Goal: Transaction & Acquisition: Purchase product/service

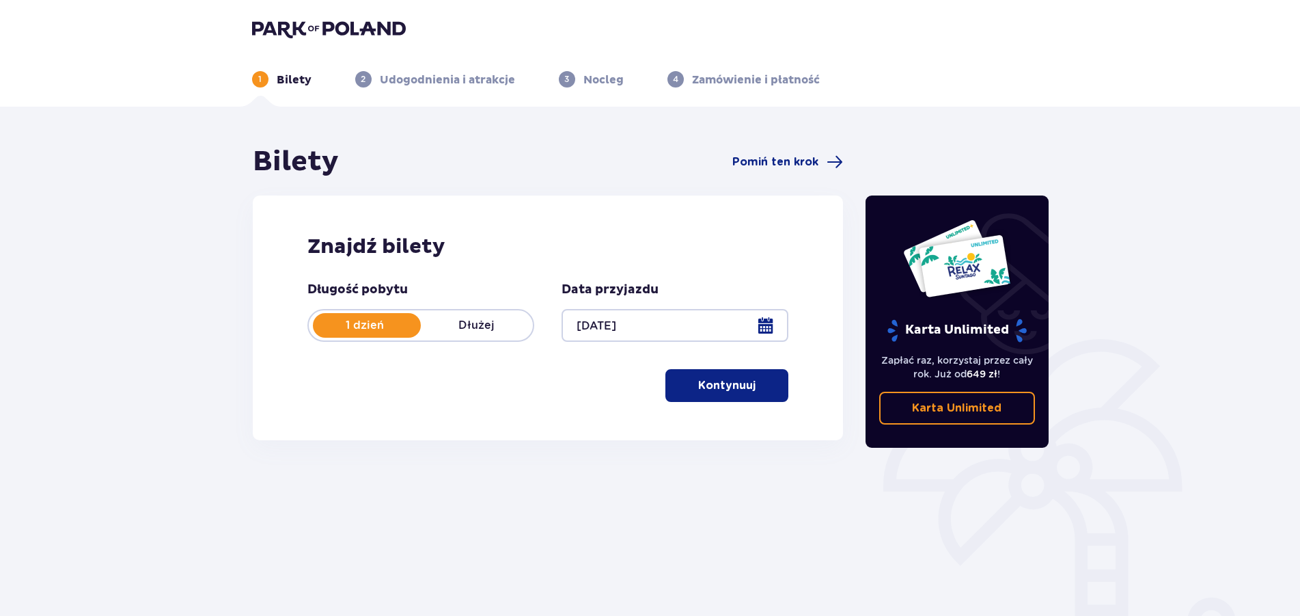
click at [766, 390] on span "button" at bounding box center [758, 385] width 16 height 16
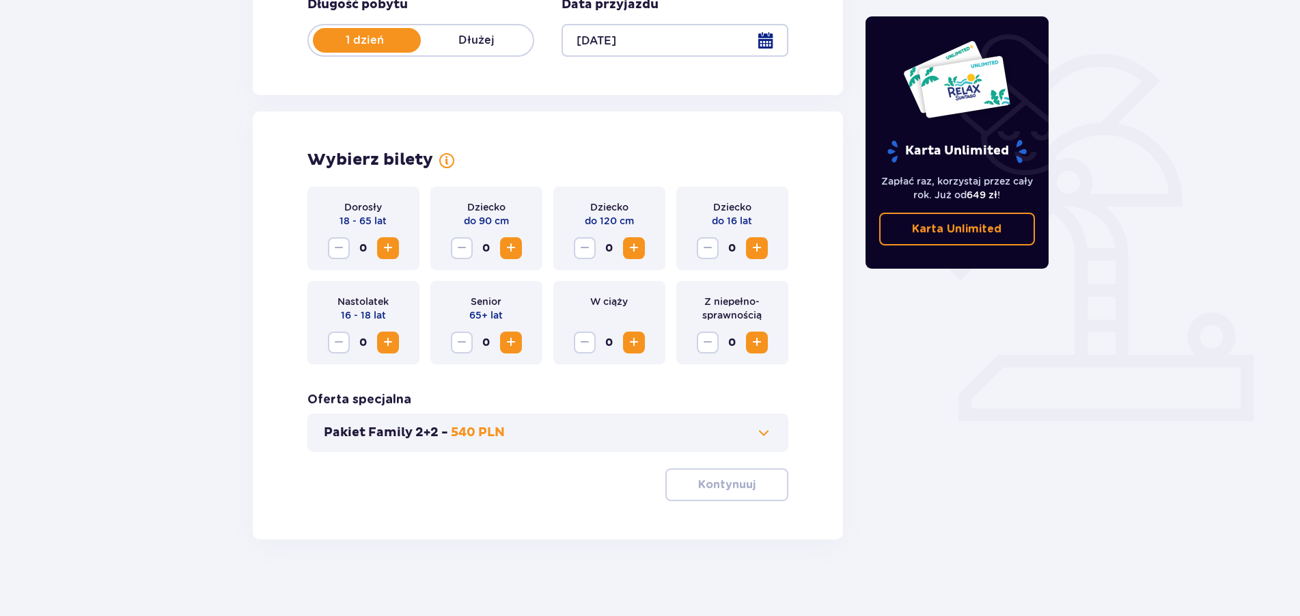
scroll to position [290, 0]
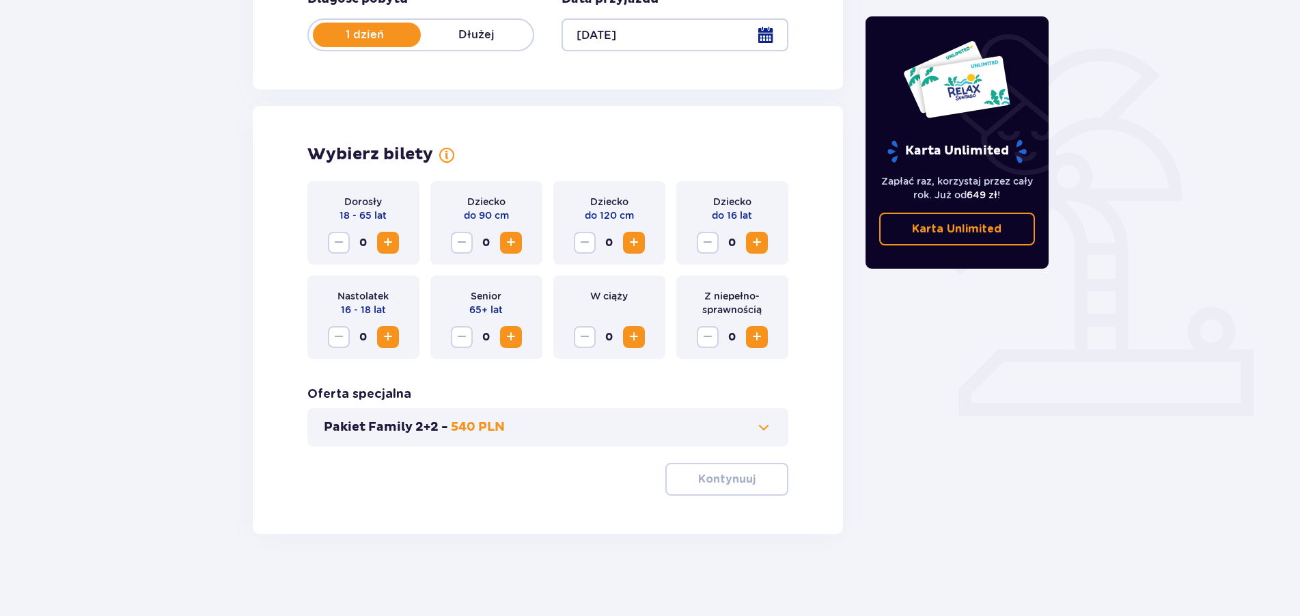
click at [396, 249] on button "Zwiększ" at bounding box center [388, 243] width 22 height 22
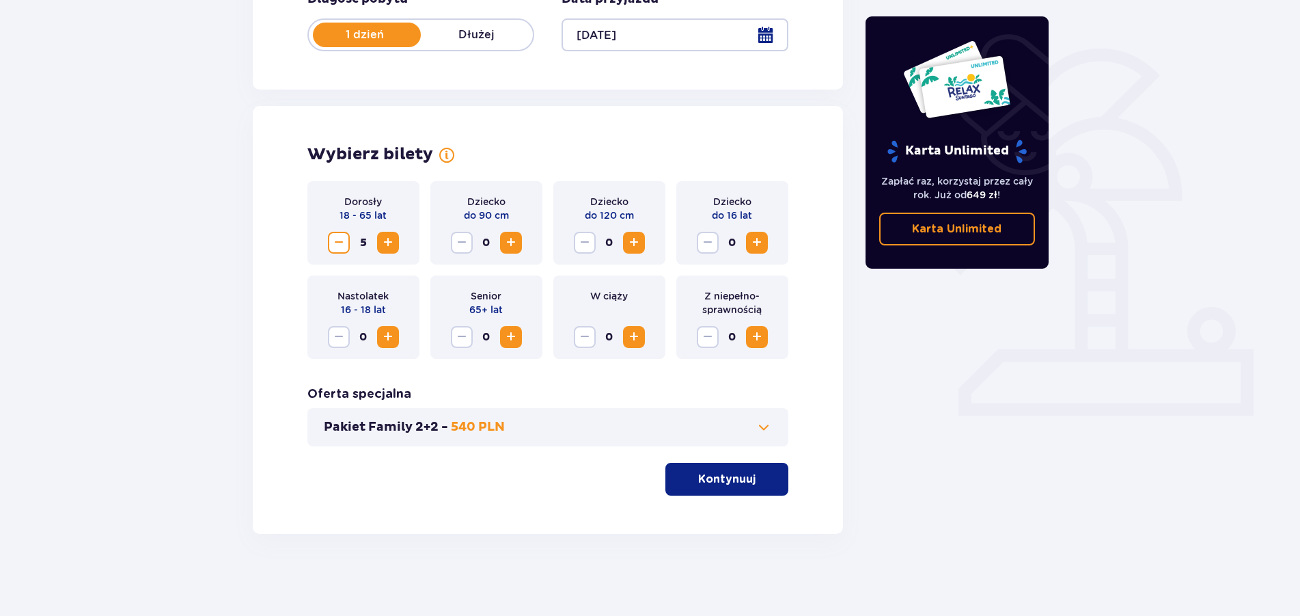
click at [396, 249] on button "Zwiększ" at bounding box center [388, 243] width 22 height 22
click at [740, 487] on button "Kontynuuj" at bounding box center [727, 479] width 123 height 33
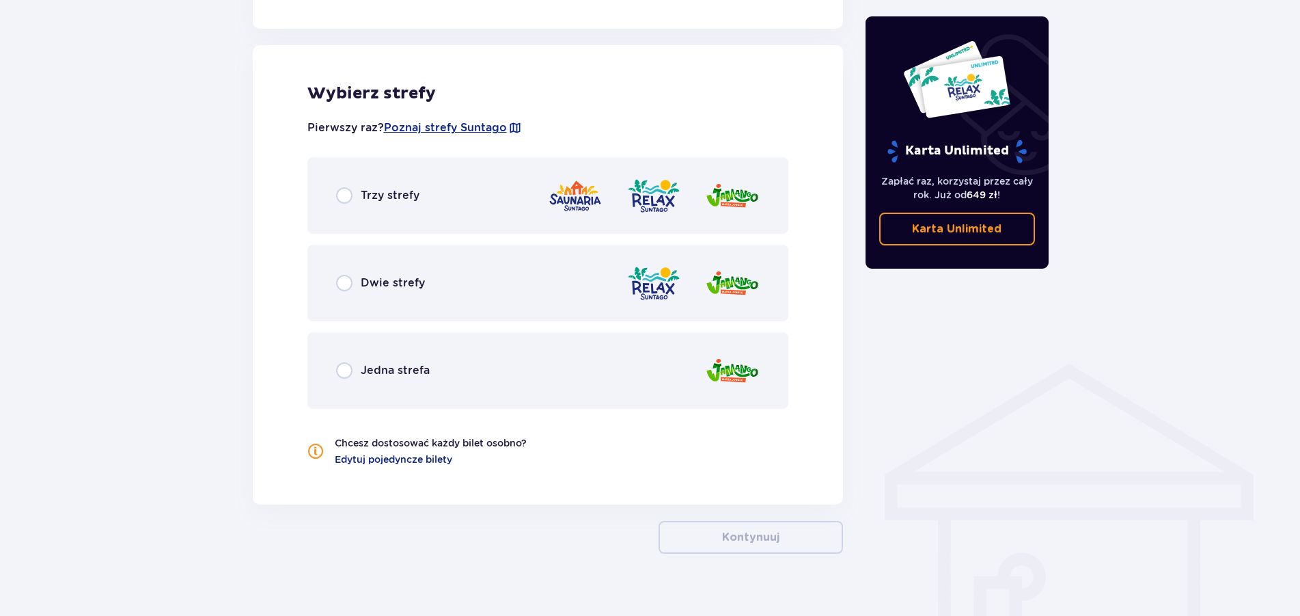
scroll to position [758, 0]
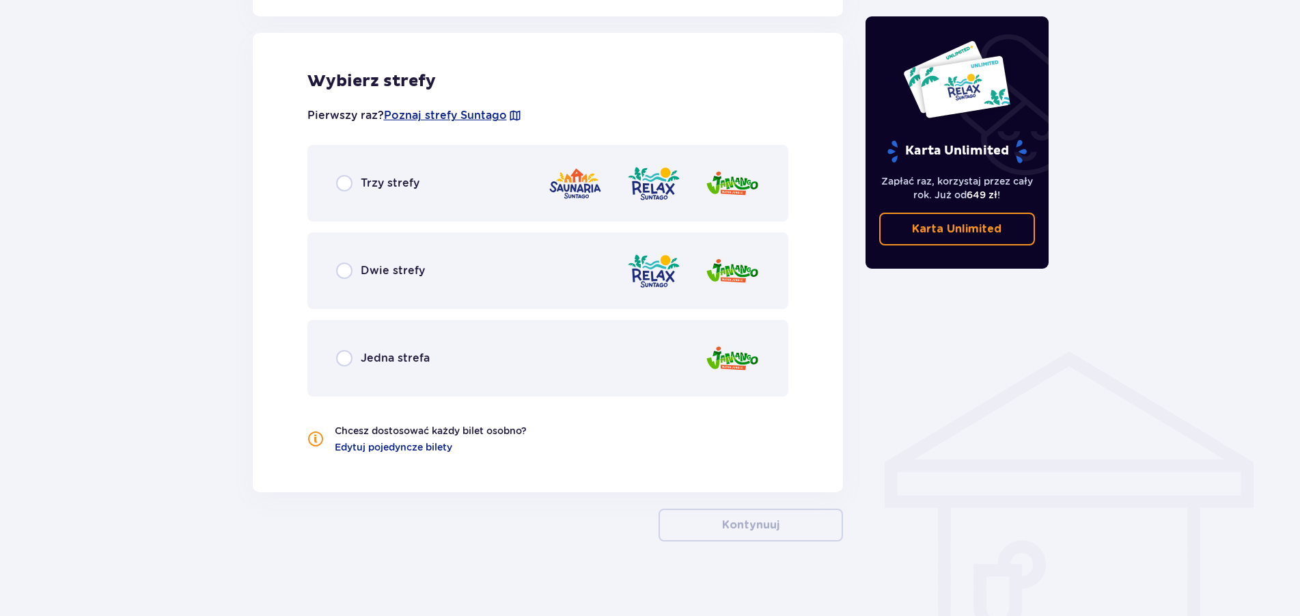
click at [347, 188] on input "radio" at bounding box center [344, 183] width 16 height 16
radio input "true"
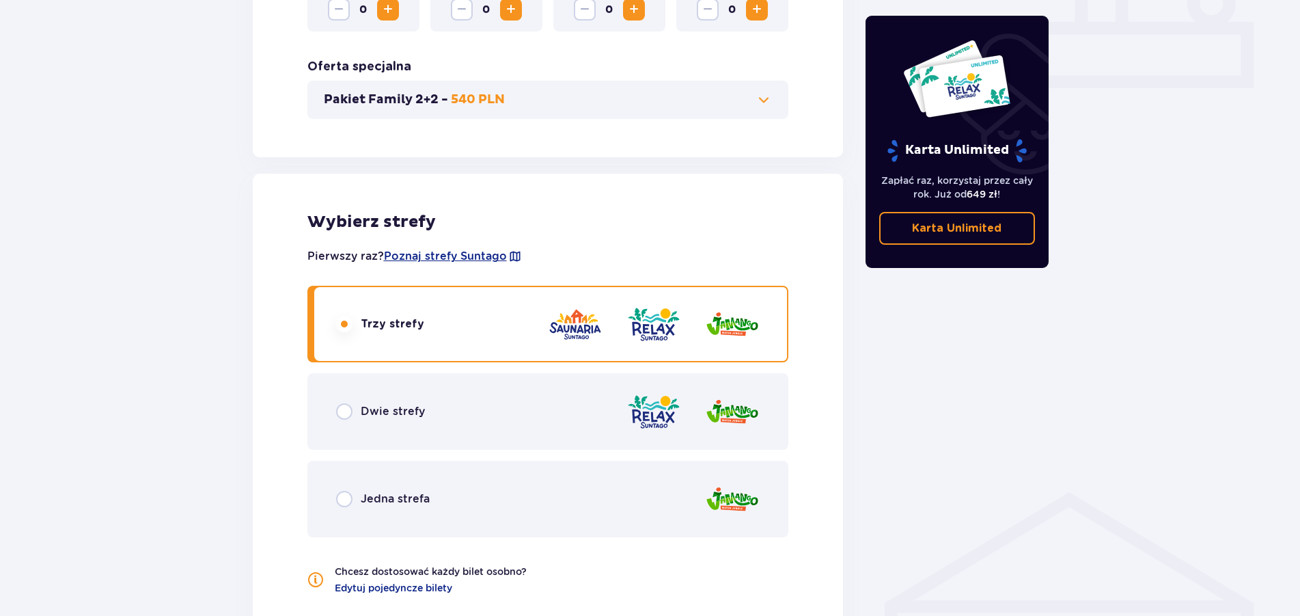
scroll to position [0, 0]
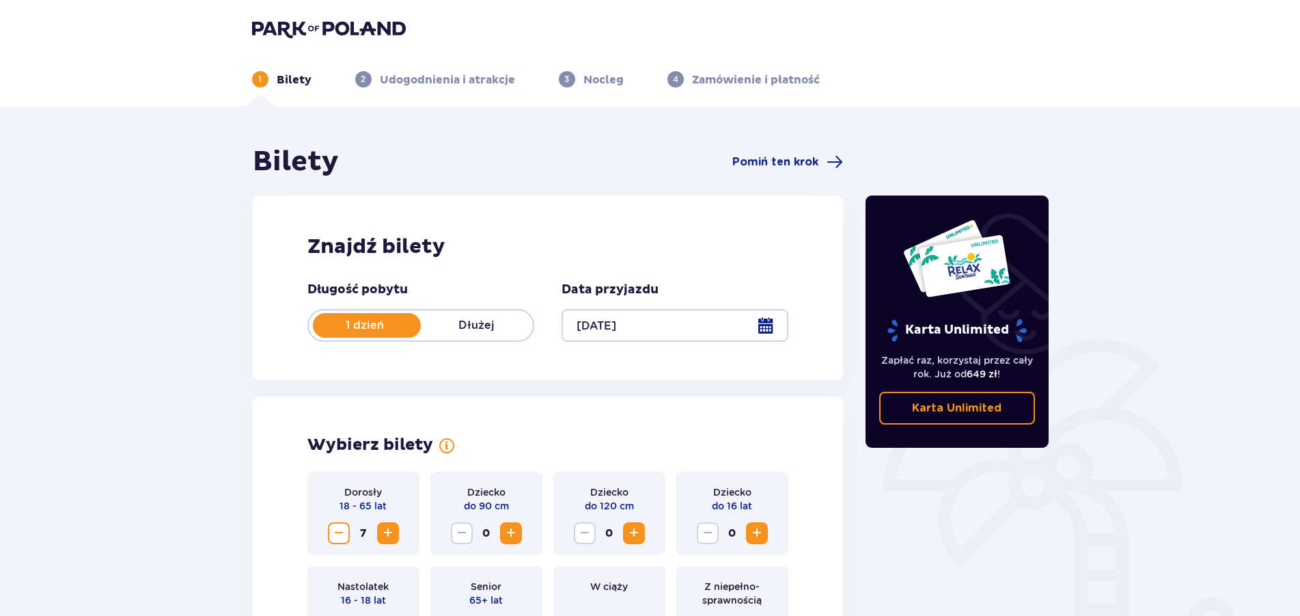
click at [480, 323] on p "Dłużej" at bounding box center [477, 325] width 112 height 15
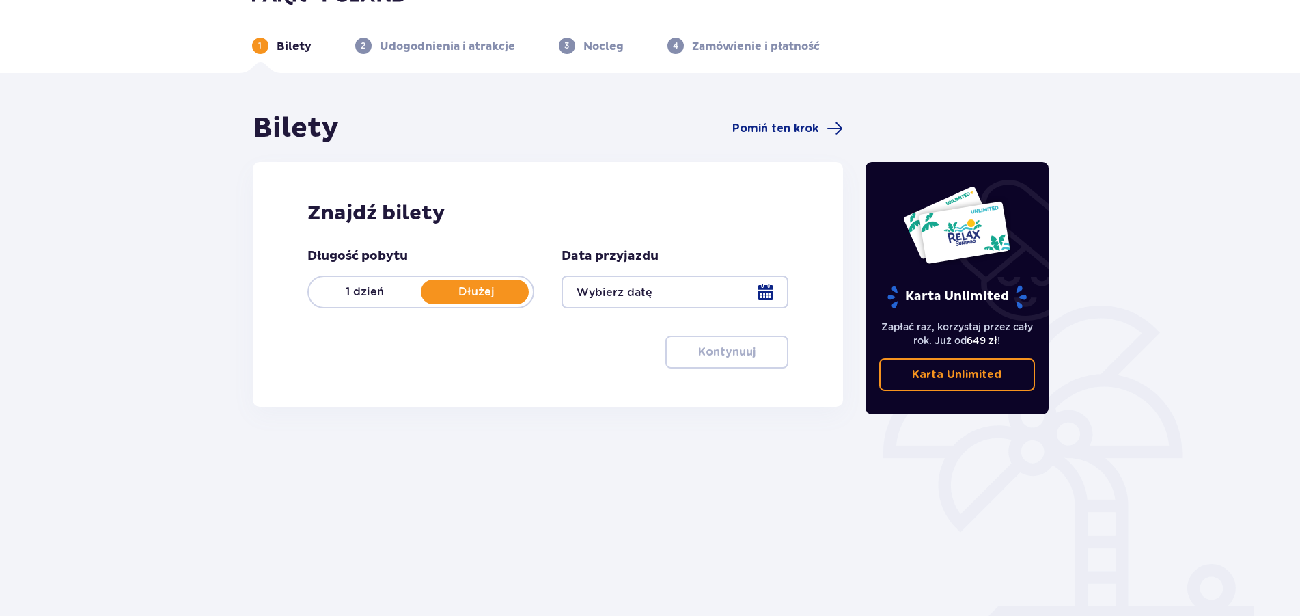
scroll to position [70, 0]
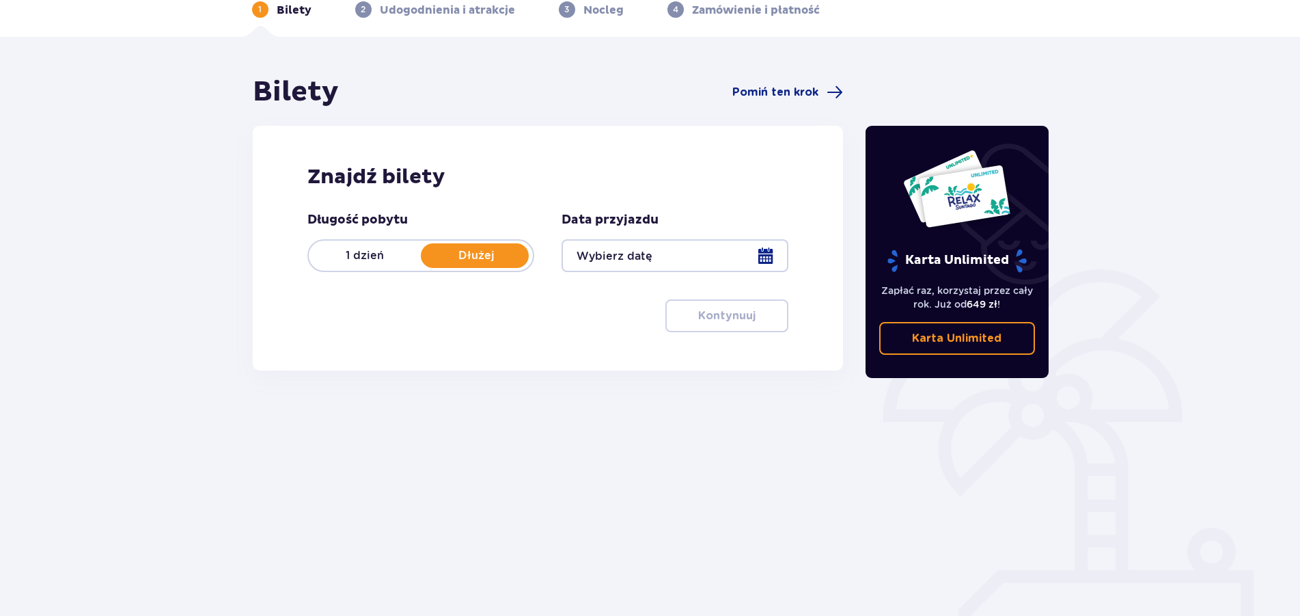
click at [778, 254] on div at bounding box center [675, 255] width 227 height 33
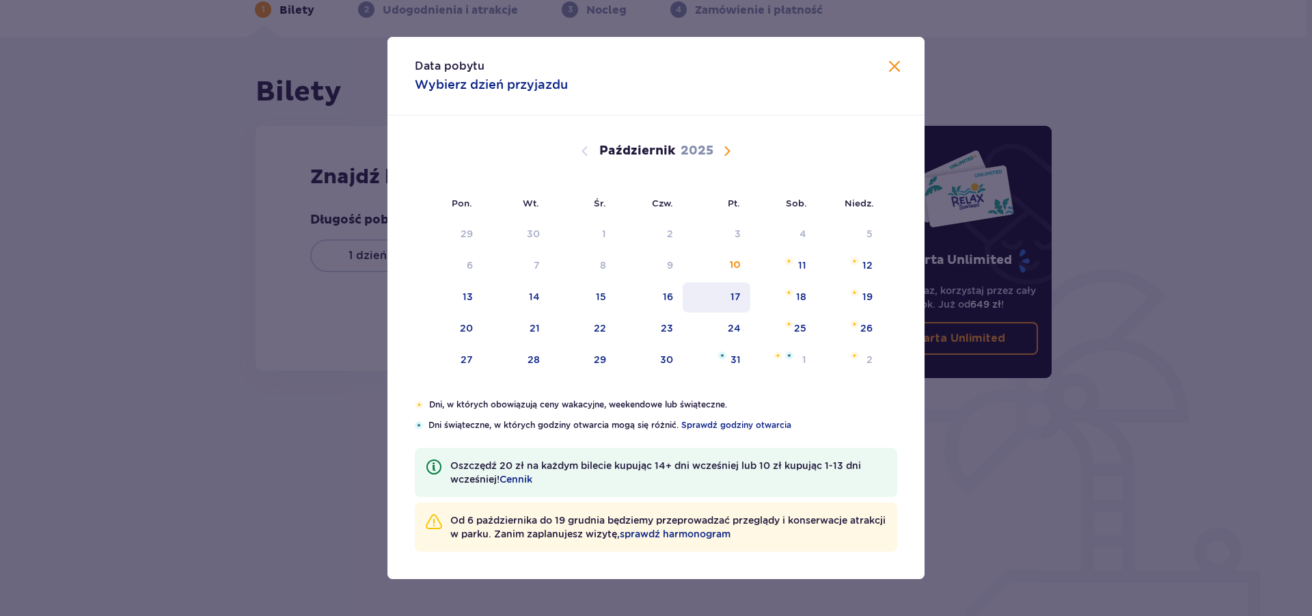
click at [740, 297] on div "17" at bounding box center [735, 297] width 10 height 14
click at [806, 300] on div "18" at bounding box center [801, 297] width 10 height 14
type input "[DATE] - [DATE]"
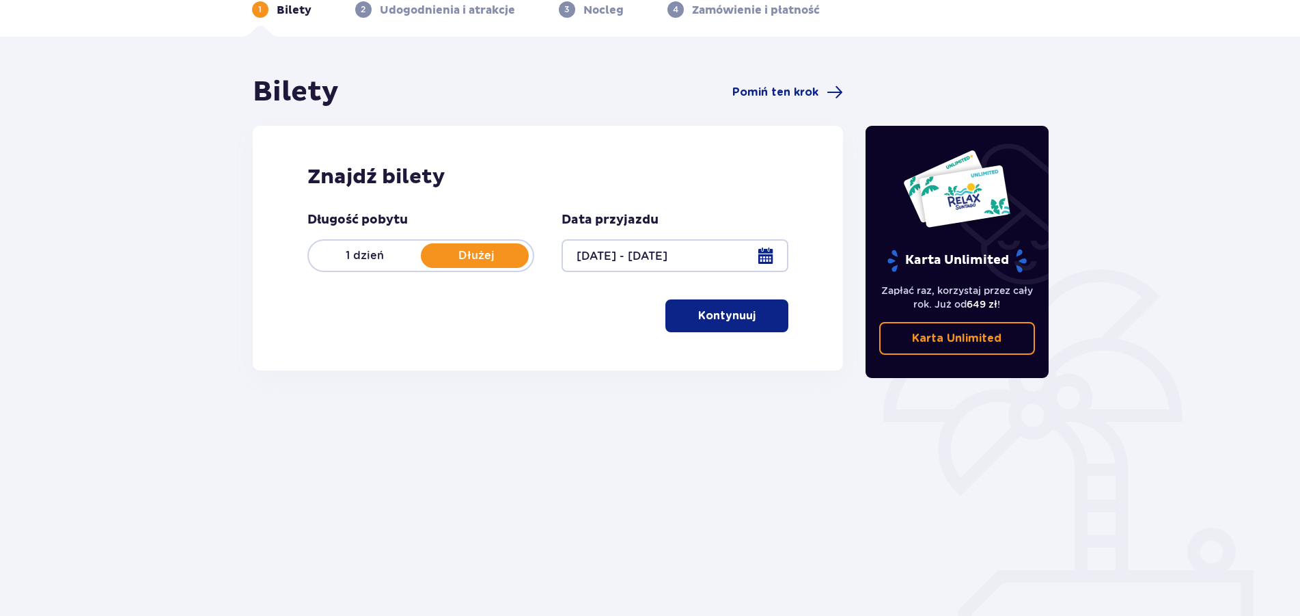
click at [752, 324] on span "button" at bounding box center [758, 315] width 16 height 16
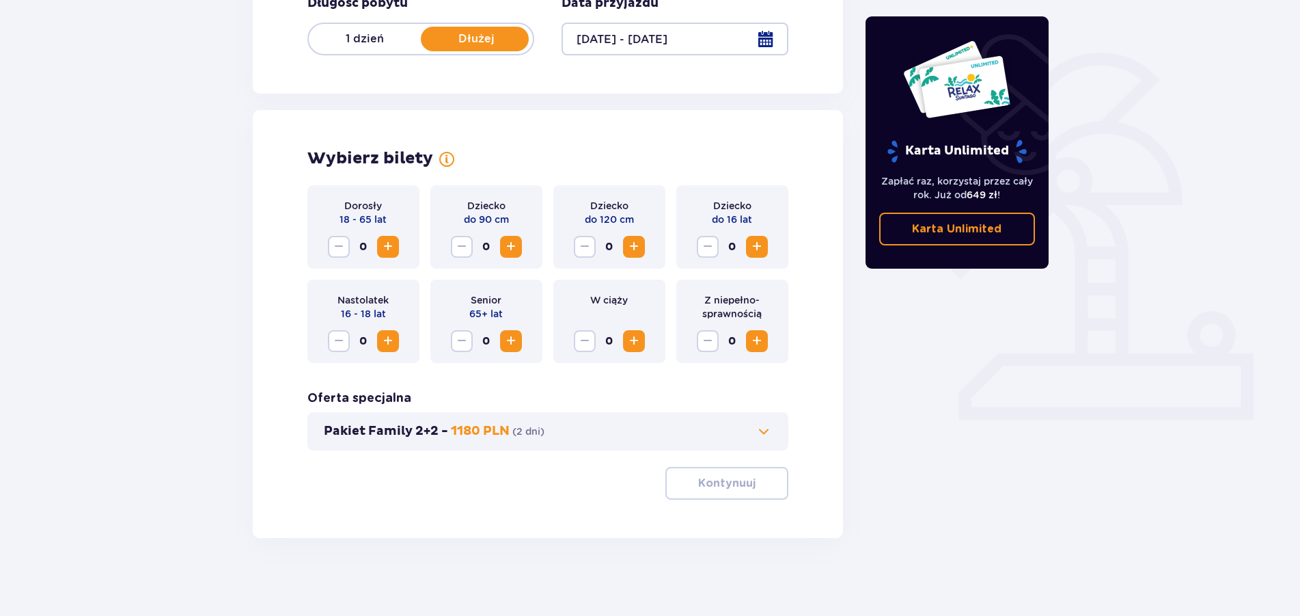
scroll to position [290, 0]
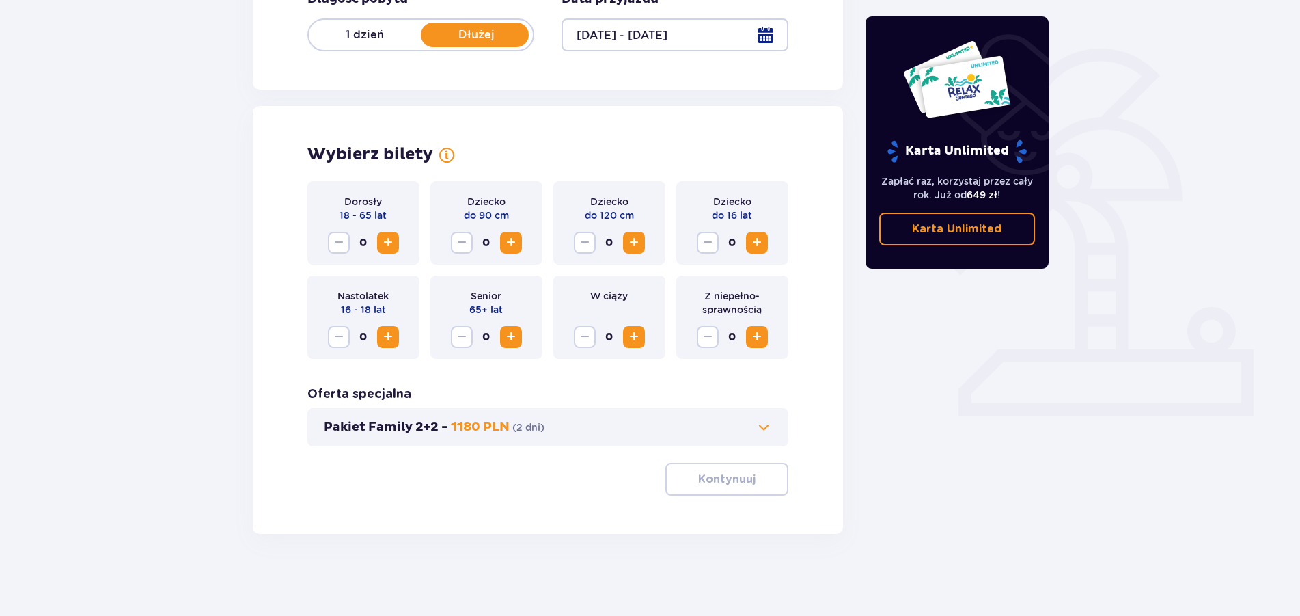
click at [391, 241] on span "Zwiększ" at bounding box center [388, 242] width 16 height 16
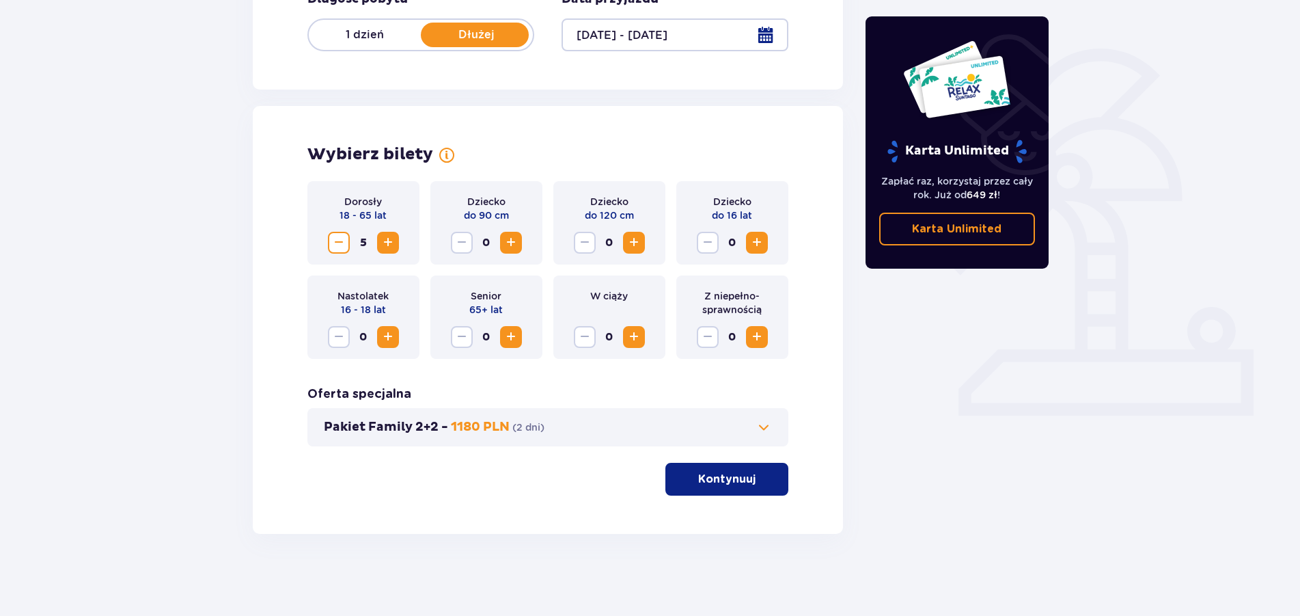
click at [391, 241] on span "Zwiększ" at bounding box center [388, 242] width 16 height 16
click at [737, 485] on p "Kontynuuj" at bounding box center [726, 478] width 57 height 15
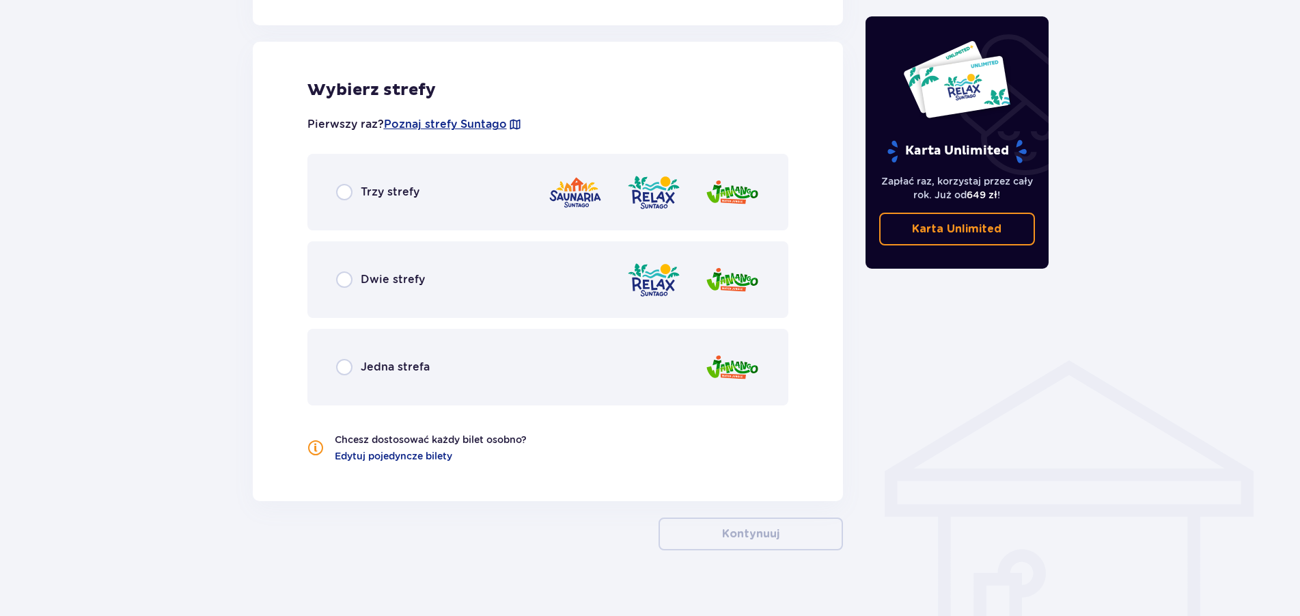
scroll to position [758, 0]
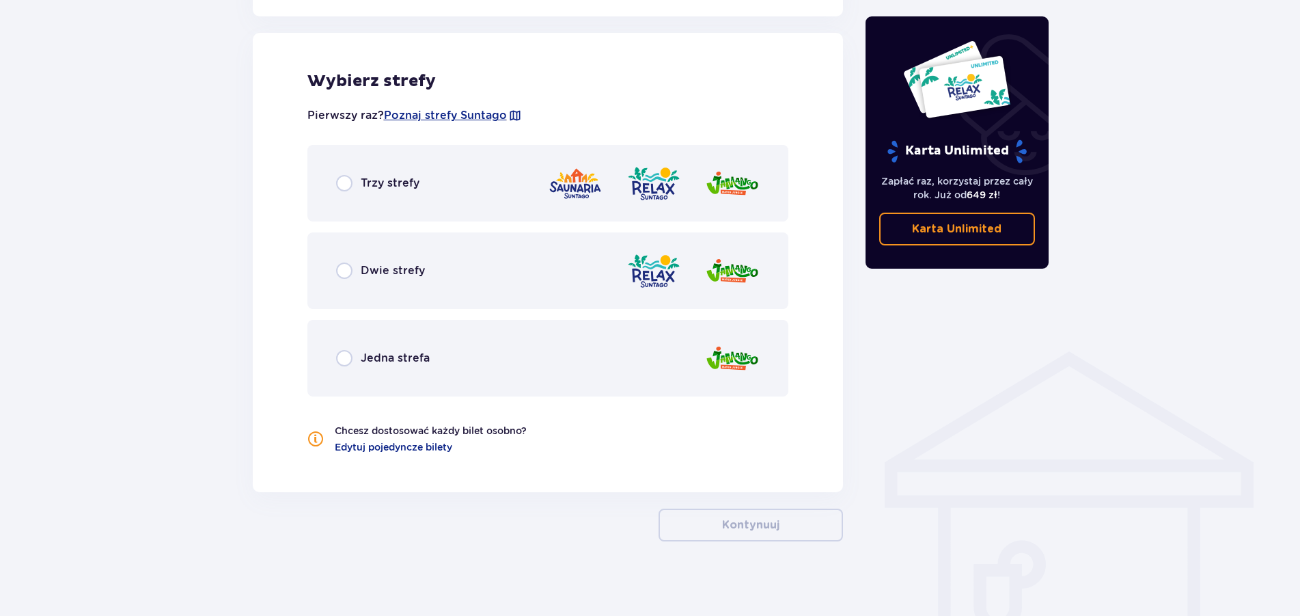
click at [346, 189] on input "radio" at bounding box center [344, 183] width 16 height 16
radio input "true"
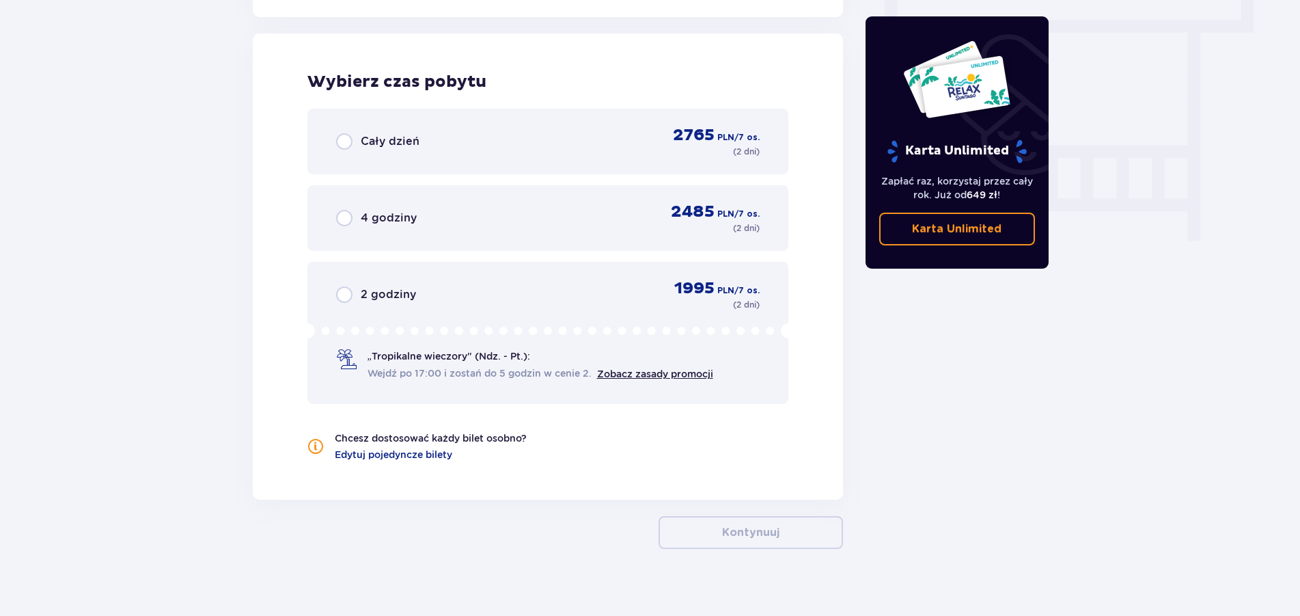
scroll to position [1234, 0]
click at [344, 215] on input "radio" at bounding box center [344, 217] width 16 height 16
radio input "true"
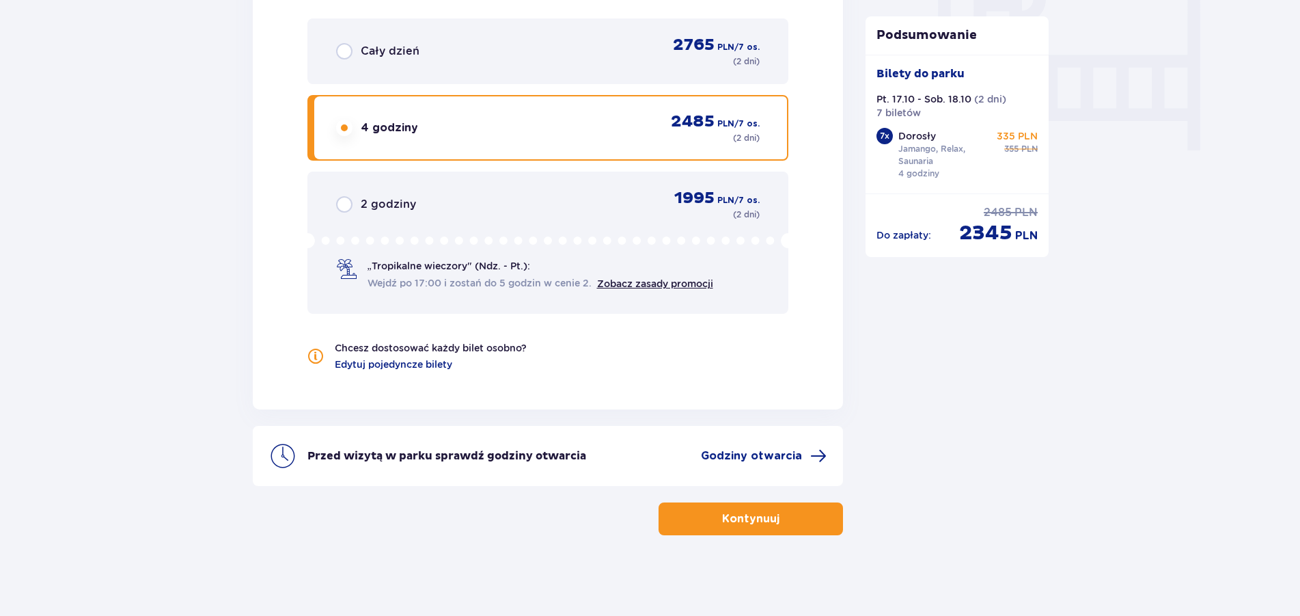
scroll to position [1325, 0]
click at [777, 508] on button "Kontynuuj" at bounding box center [751, 517] width 184 height 33
